Goal: Task Accomplishment & Management: Manage account settings

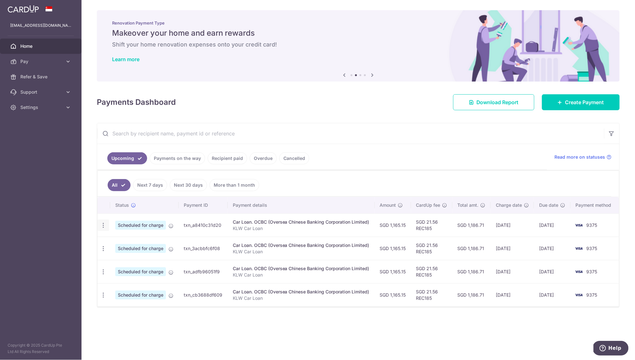
click at [100, 226] on div "Update payment Cancel payment Upload doc" at bounding box center [103, 225] width 12 height 12
click at [106, 226] on icon "button" at bounding box center [103, 225] width 7 height 7
click at [124, 244] on span "Update payment" at bounding box center [137, 243] width 43 height 8
radio input "true"
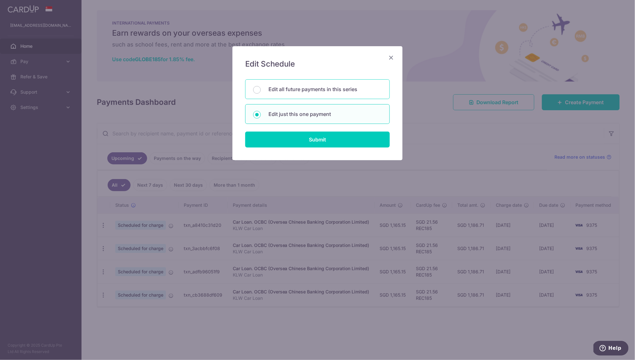
click at [273, 87] on p "Edit all future payments in this series" at bounding box center [324, 89] width 113 height 8
click at [261, 87] on input "Edit all future payments in this series" at bounding box center [257, 90] width 8 height 8
radio input "true"
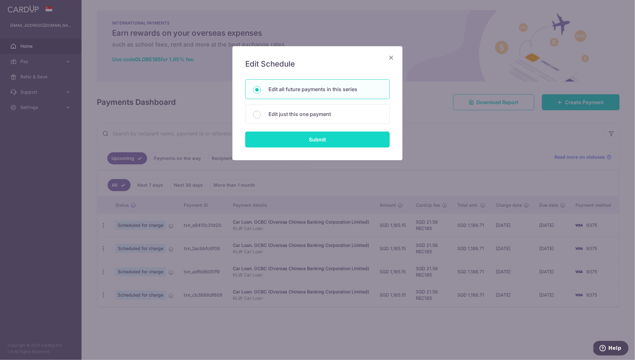
click at [319, 139] on input "Submit" at bounding box center [317, 139] width 145 height 16
radio input "true"
type input "1,165.15"
type input "KLW Car Loan"
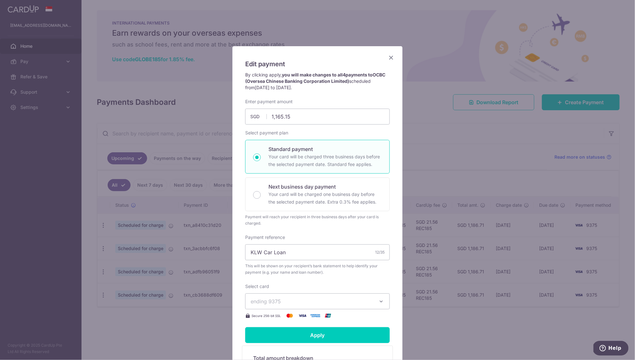
click at [392, 57] on icon "Close" at bounding box center [391, 57] width 8 height 8
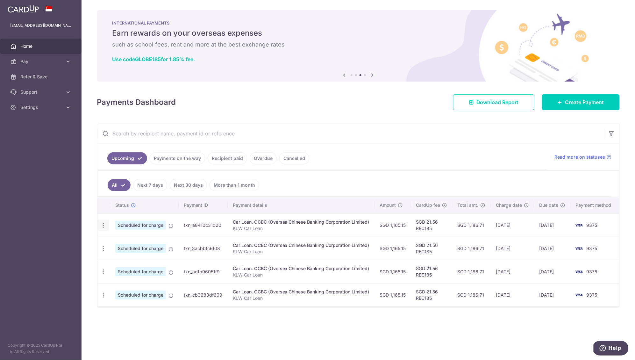
click at [107, 225] on div "Update payment Cancel payment Upload doc" at bounding box center [103, 225] width 12 height 12
click at [101, 227] on icon "button" at bounding box center [103, 225] width 7 height 7
click at [111, 244] on link "Update payment" at bounding box center [131, 242] width 66 height 15
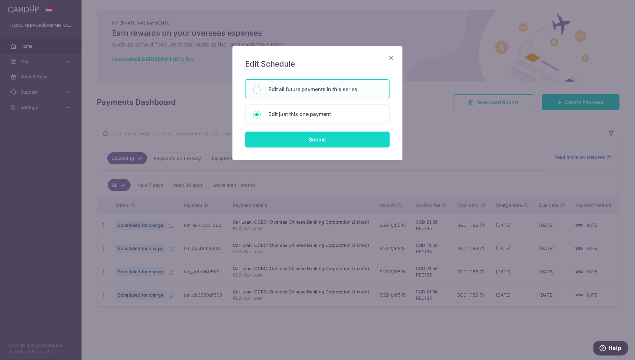
click at [286, 140] on input "Submit" at bounding box center [317, 139] width 145 height 16
radio input "true"
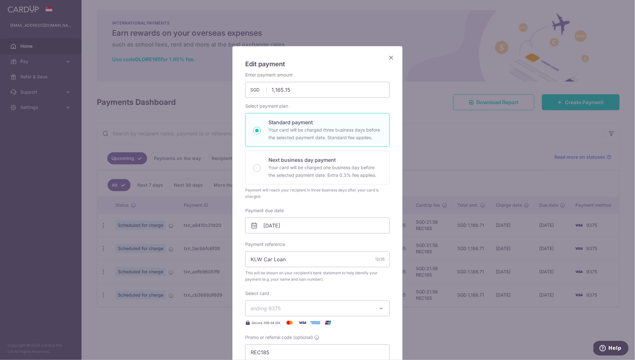
click at [253, 224] on icon at bounding box center [254, 226] width 8 height 8
click at [268, 226] on input "18/09/2025" at bounding box center [317, 225] width 145 height 16
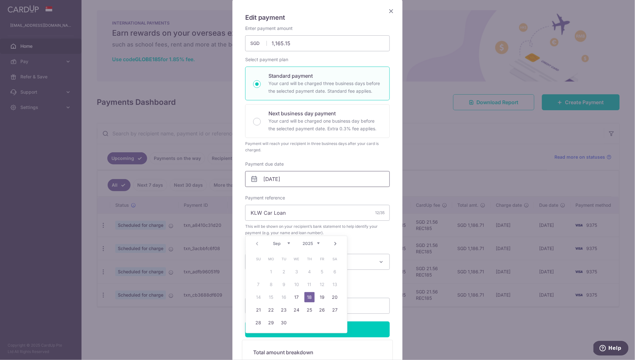
scroll to position [48, 0]
click at [297, 297] on link "17" at bounding box center [297, 297] width 10 height 10
type input "17/09/2025"
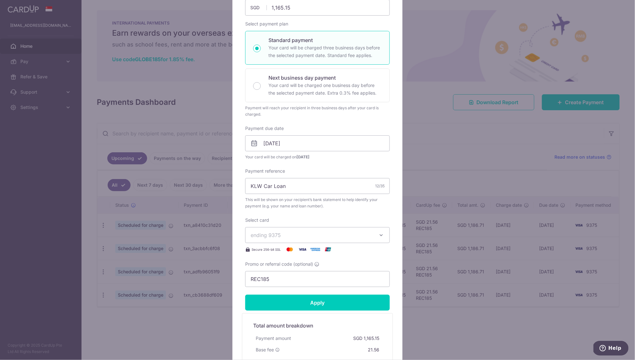
scroll to position [91, 0]
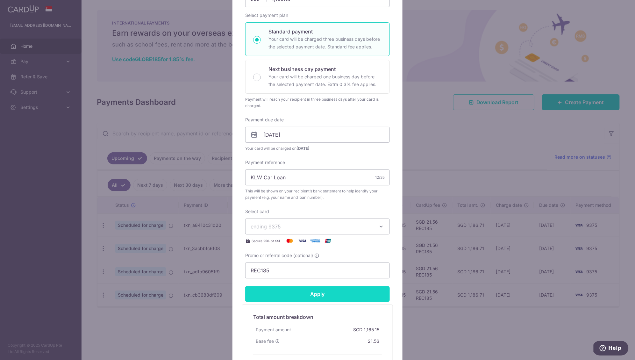
click at [290, 297] on input "Apply" at bounding box center [317, 294] width 145 height 16
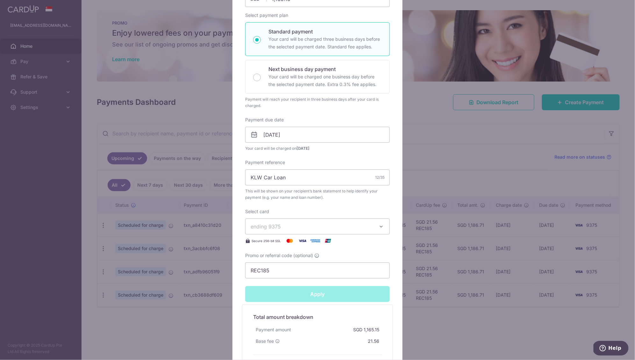
type input "Successfully Applied"
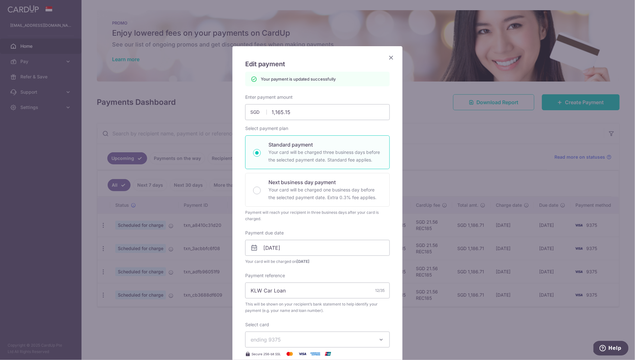
scroll to position [0, 0]
click at [392, 60] on icon "Close" at bounding box center [391, 57] width 8 height 8
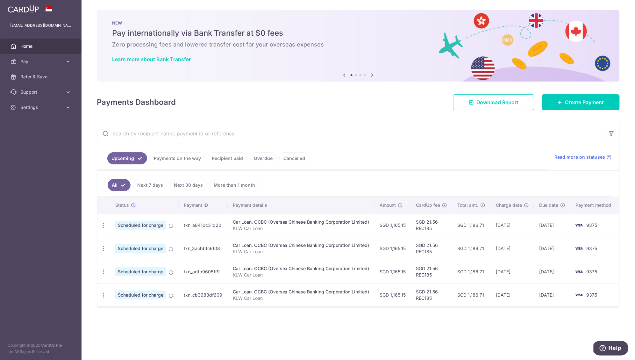
click at [178, 159] on link "Payments on the way" at bounding box center [177, 158] width 55 height 12
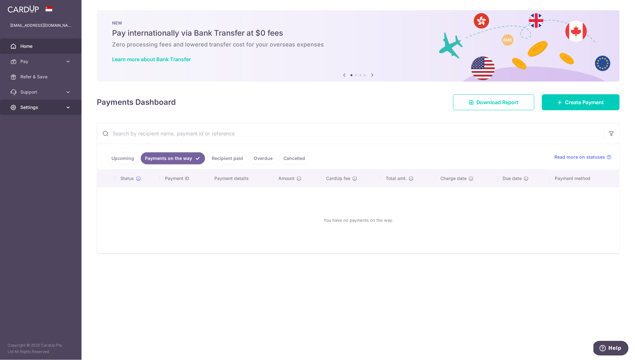
click at [25, 108] on span "Settings" at bounding box center [41, 107] width 42 height 6
click at [25, 138] on span "Logout" at bounding box center [41, 138] width 42 height 6
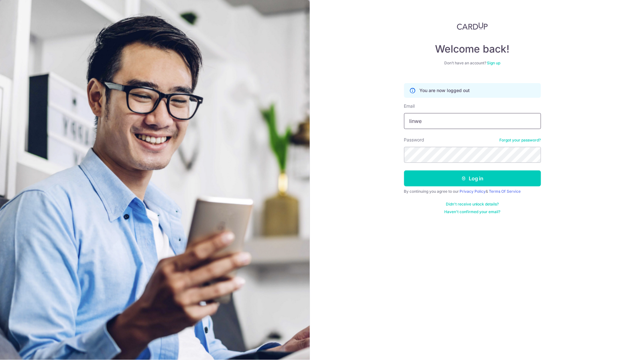
type input "[EMAIL_ADDRESS][DOMAIN_NAME]"
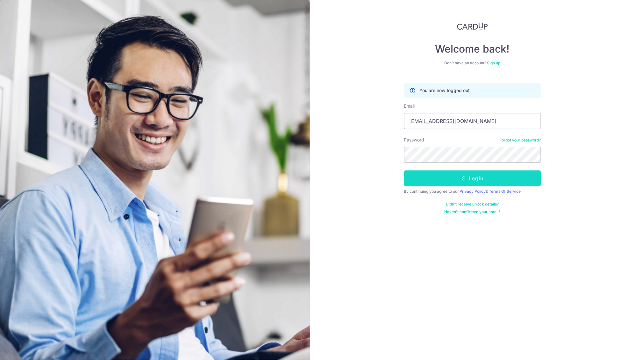
click at [471, 177] on button "Log in" at bounding box center [472, 178] width 137 height 16
